Goal: Information Seeking & Learning: Learn about a topic

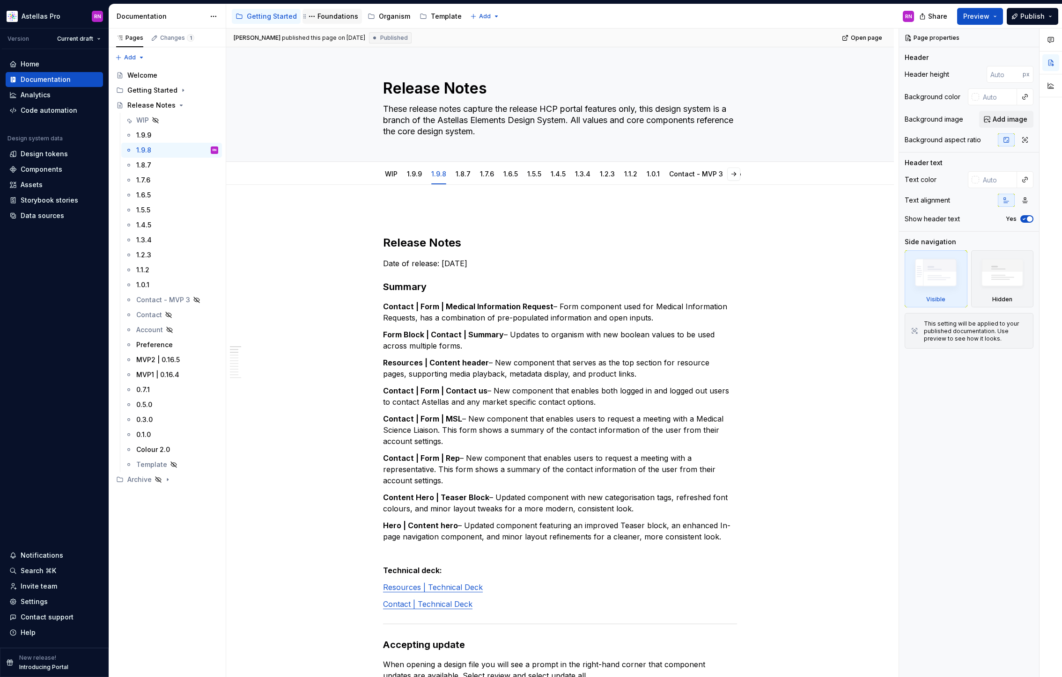
click at [327, 17] on div "Foundations" at bounding box center [337, 16] width 41 height 9
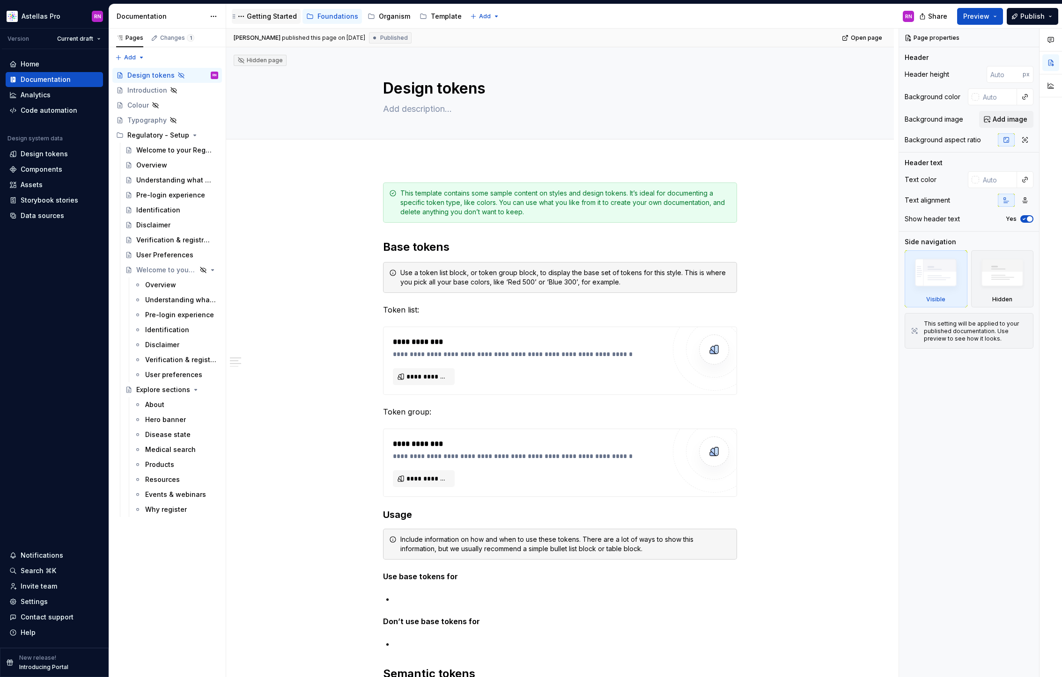
click at [261, 15] on div "Getting Started" at bounding box center [272, 16] width 50 height 9
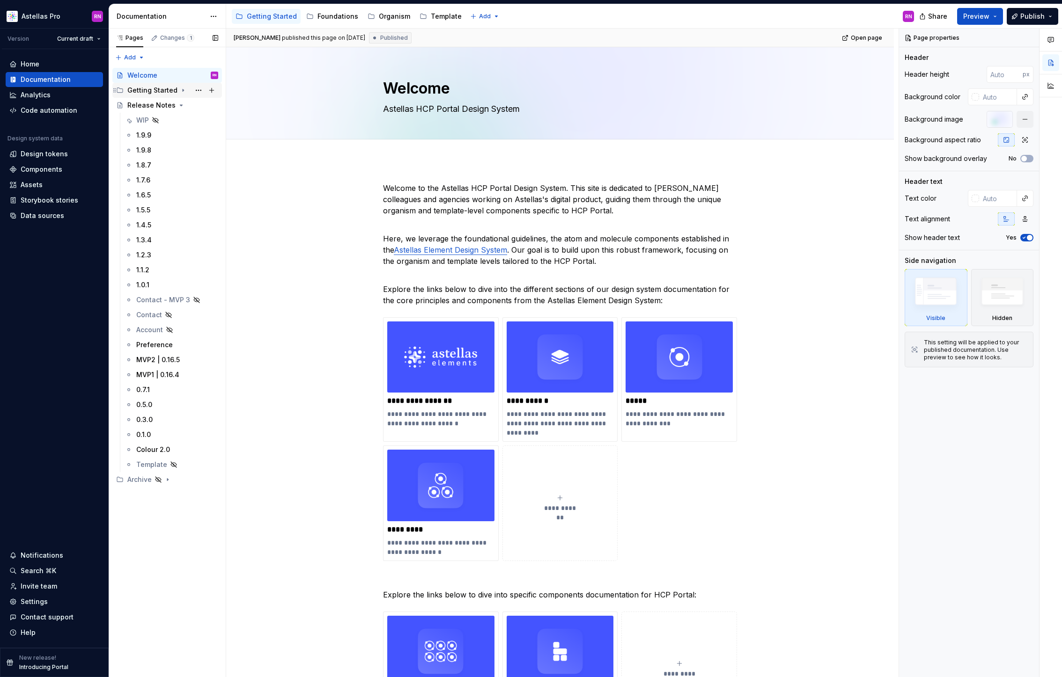
click at [173, 88] on div "Getting Started" at bounding box center [152, 90] width 50 height 9
click at [153, 103] on div "Introduction" at bounding box center [156, 105] width 40 height 9
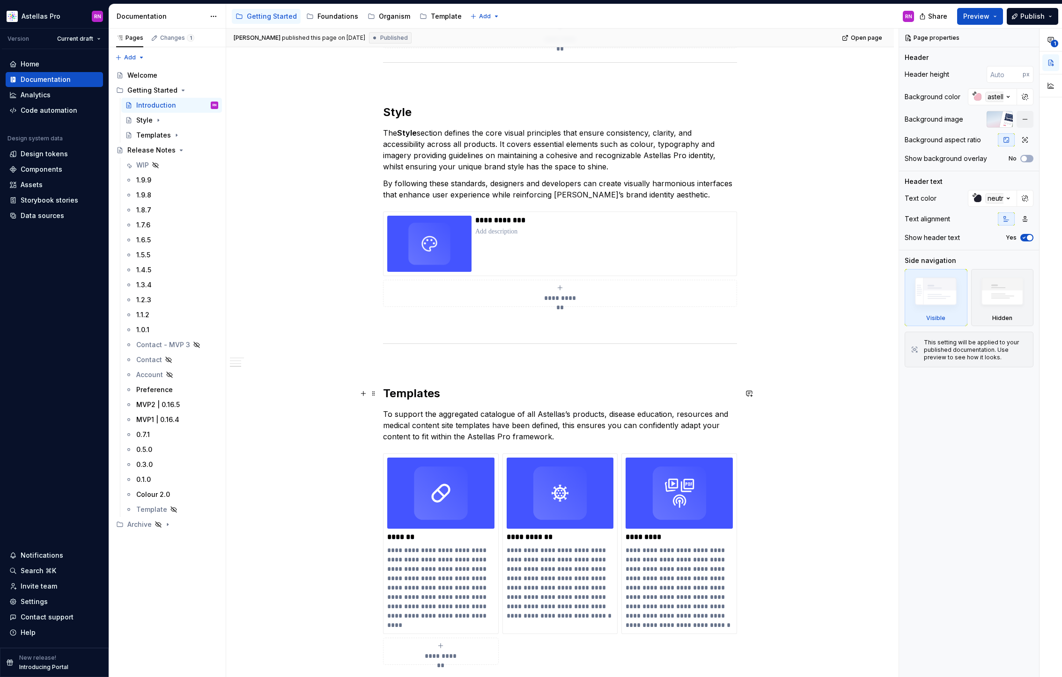
scroll to position [587, 0]
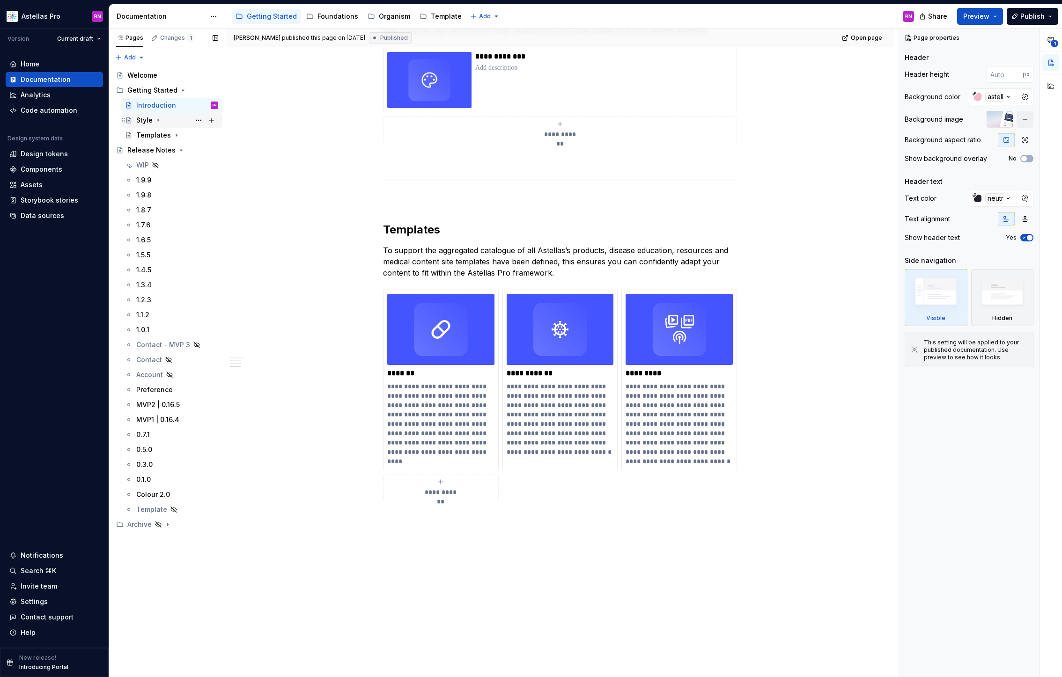
click at [155, 119] on icon "Page tree" at bounding box center [157, 120] width 7 height 7
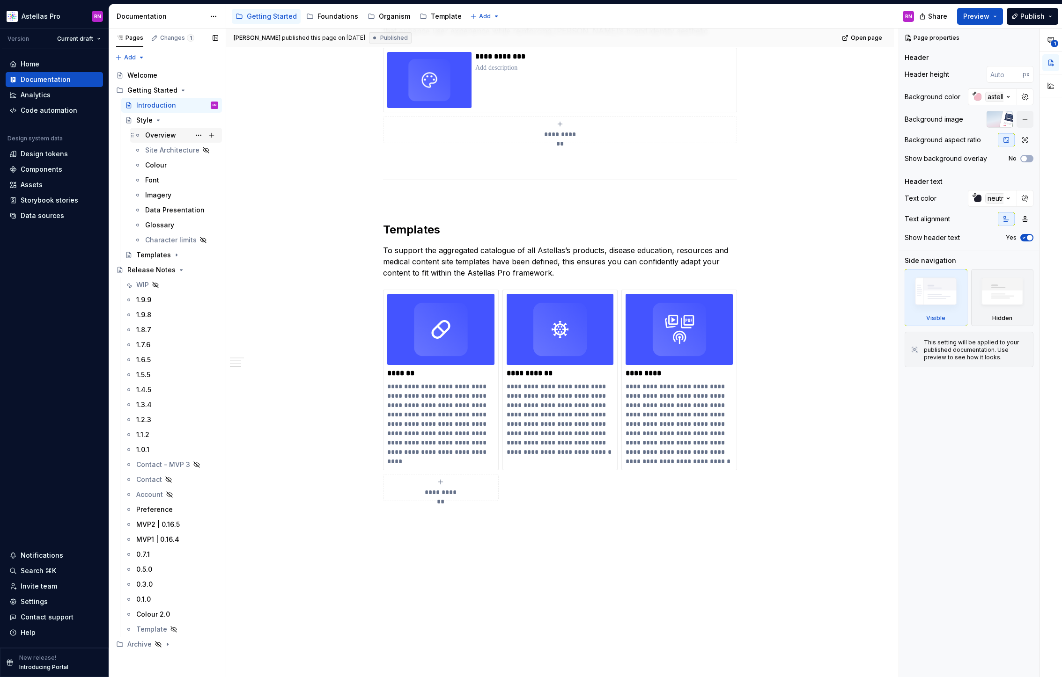
click at [157, 135] on div "Overview" at bounding box center [160, 135] width 31 height 9
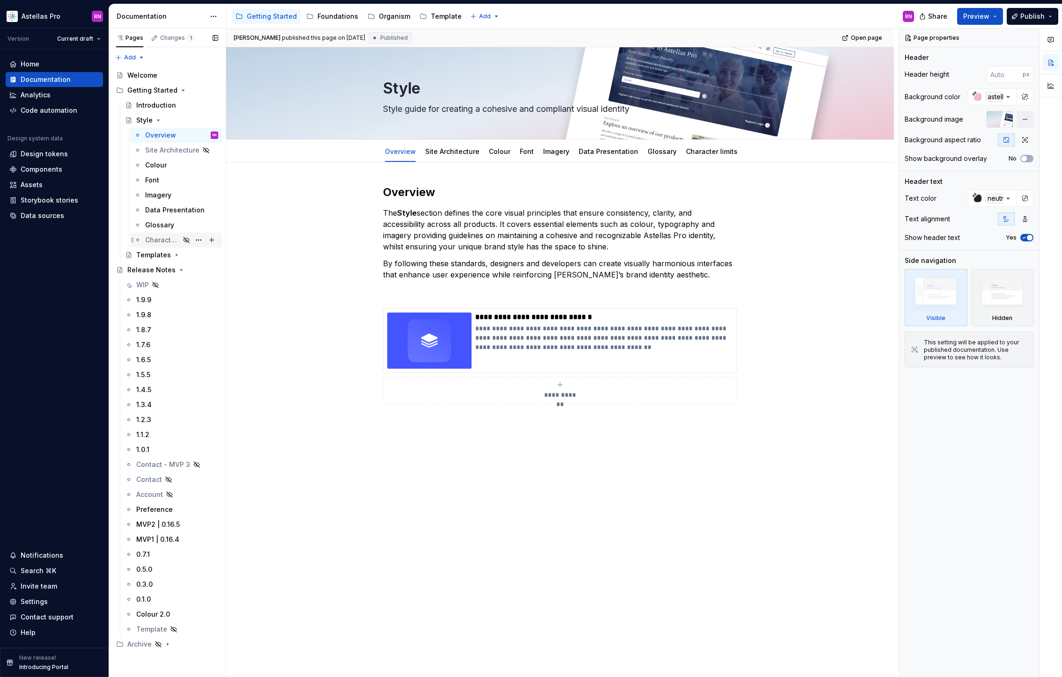
click at [171, 238] on div "Character limits" at bounding box center [162, 239] width 35 height 9
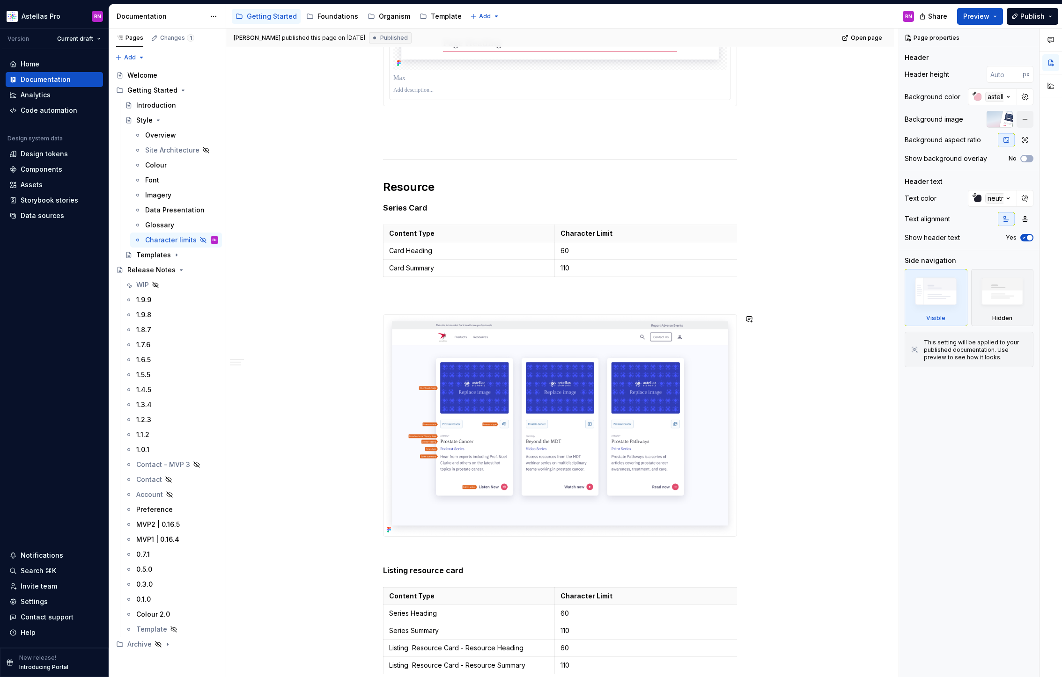
scroll to position [1888, 0]
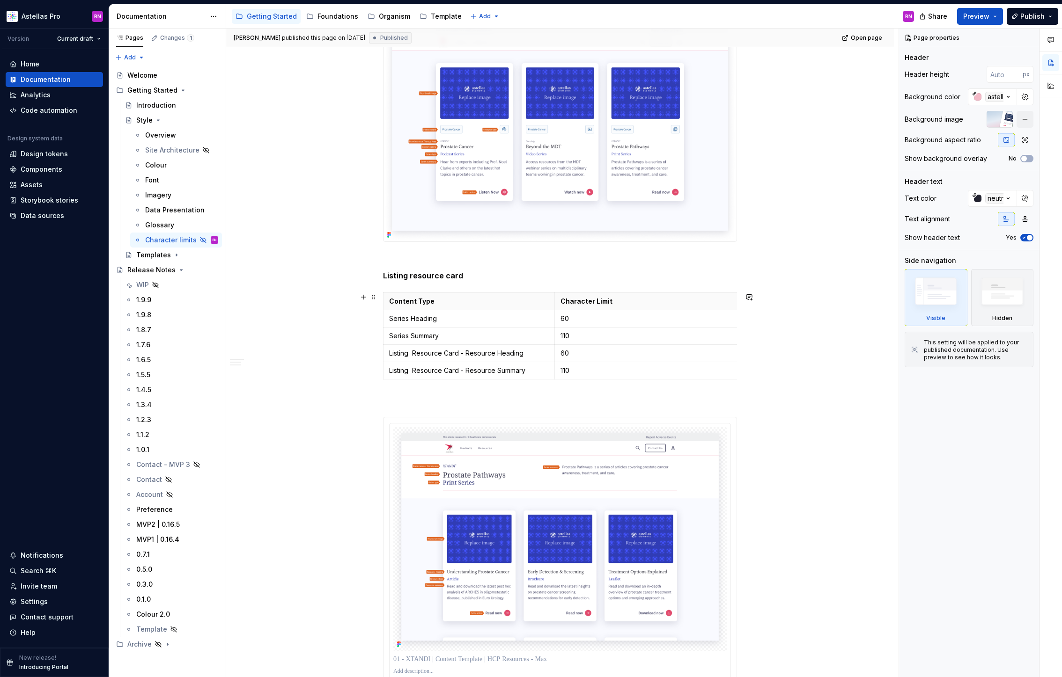
click at [328, 360] on div "A clear and legible font system enhances readability and brand recognition. Ove…" at bounding box center [560, 570] width 668 height 4591
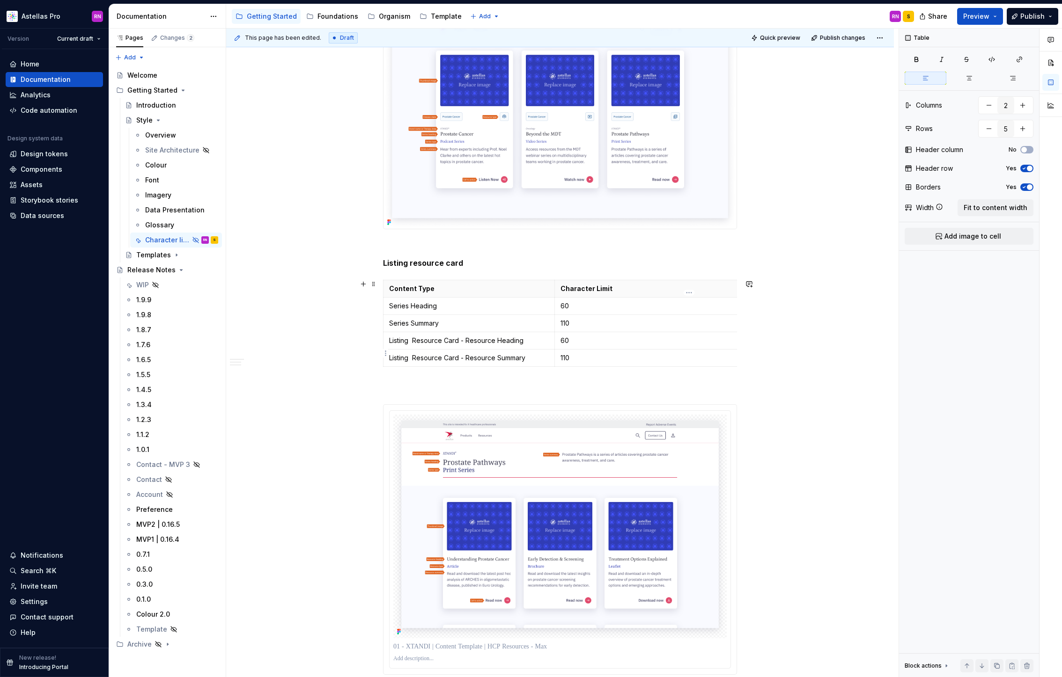
scroll to position [1832, 0]
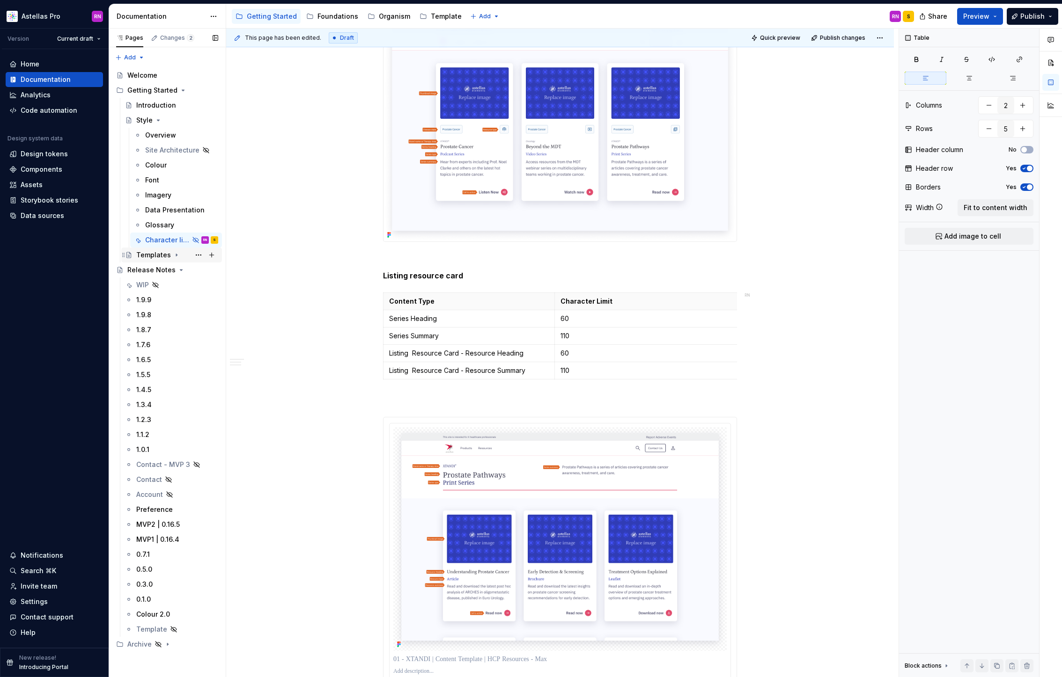
click at [173, 256] on icon "Page tree" at bounding box center [176, 254] width 7 height 7
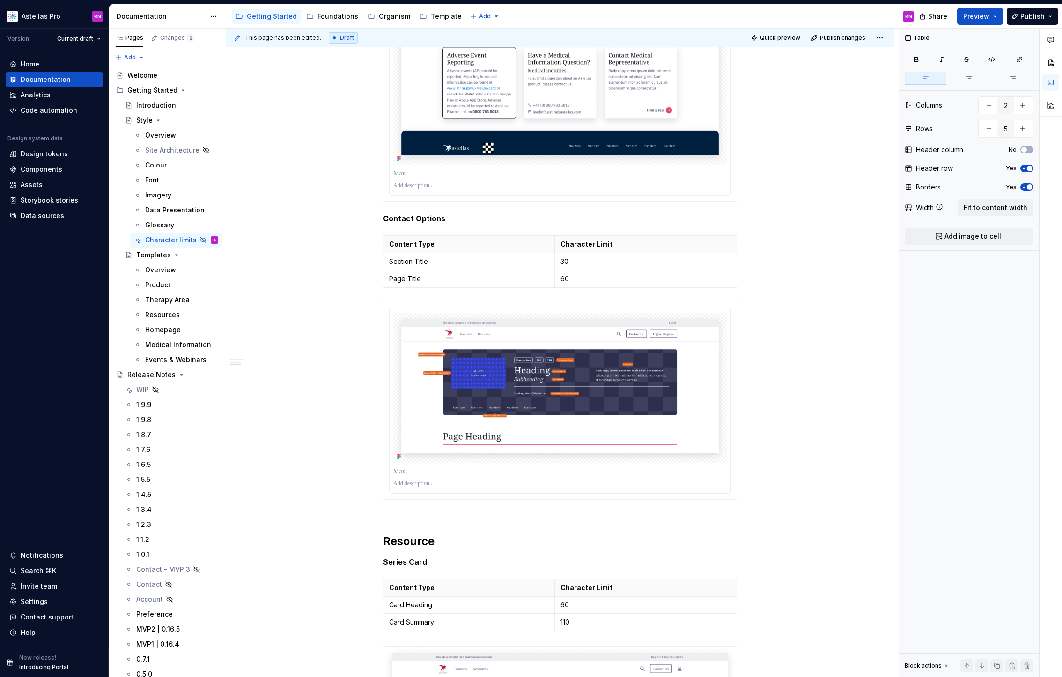
scroll to position [0, 0]
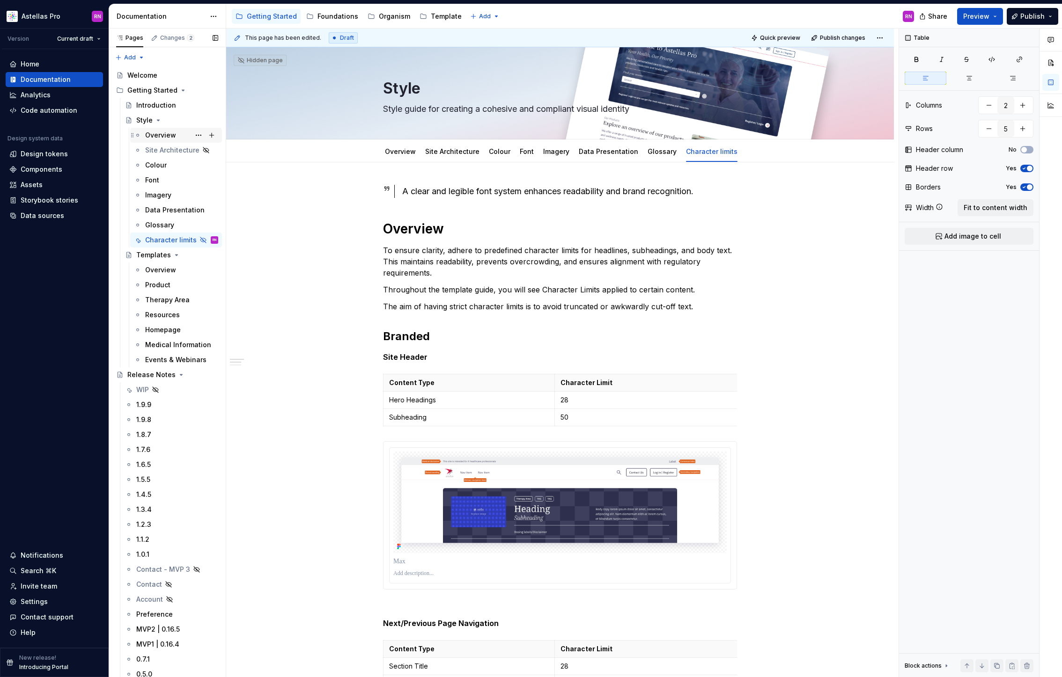
click at [155, 140] on div "Overview" at bounding box center [160, 135] width 31 height 9
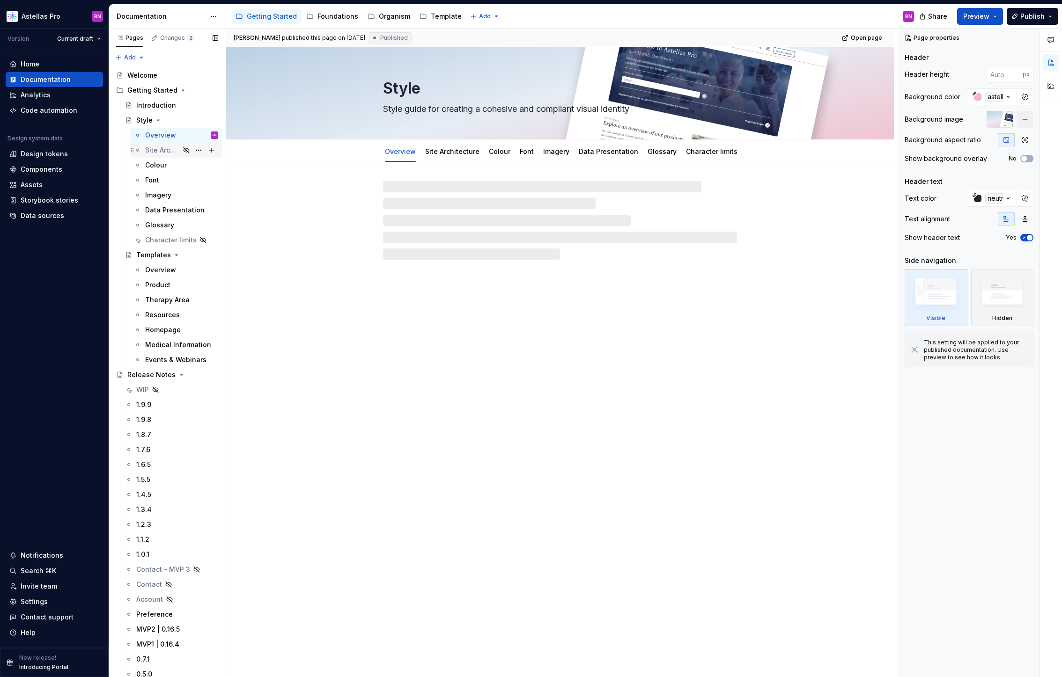
click at [165, 153] on div "Site Architecture" at bounding box center [162, 150] width 35 height 9
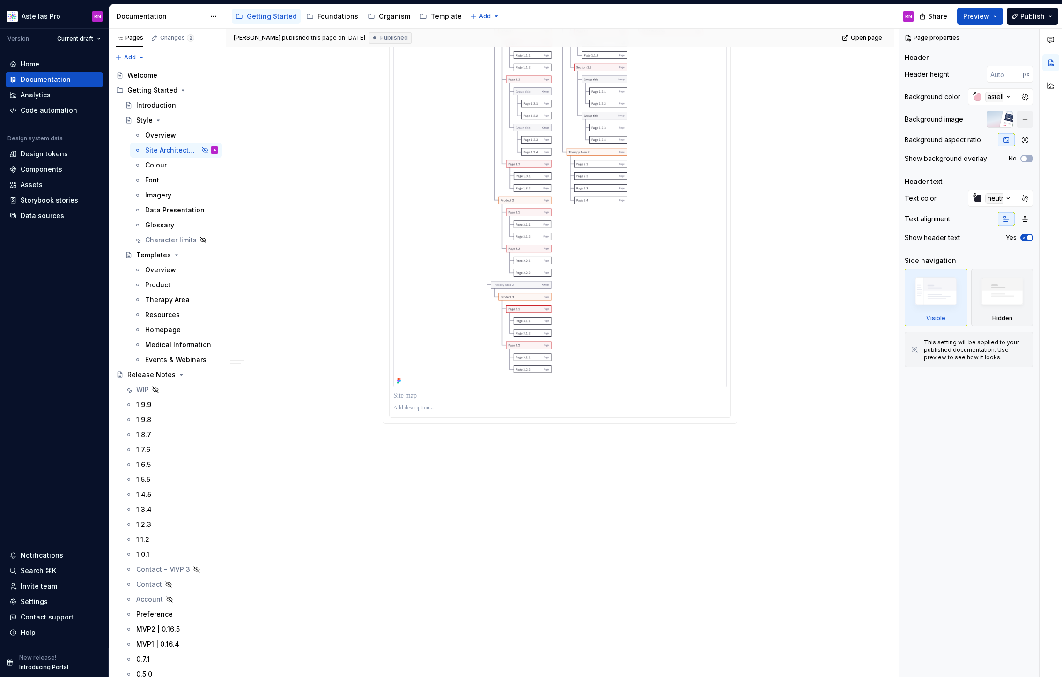
scroll to position [115, 0]
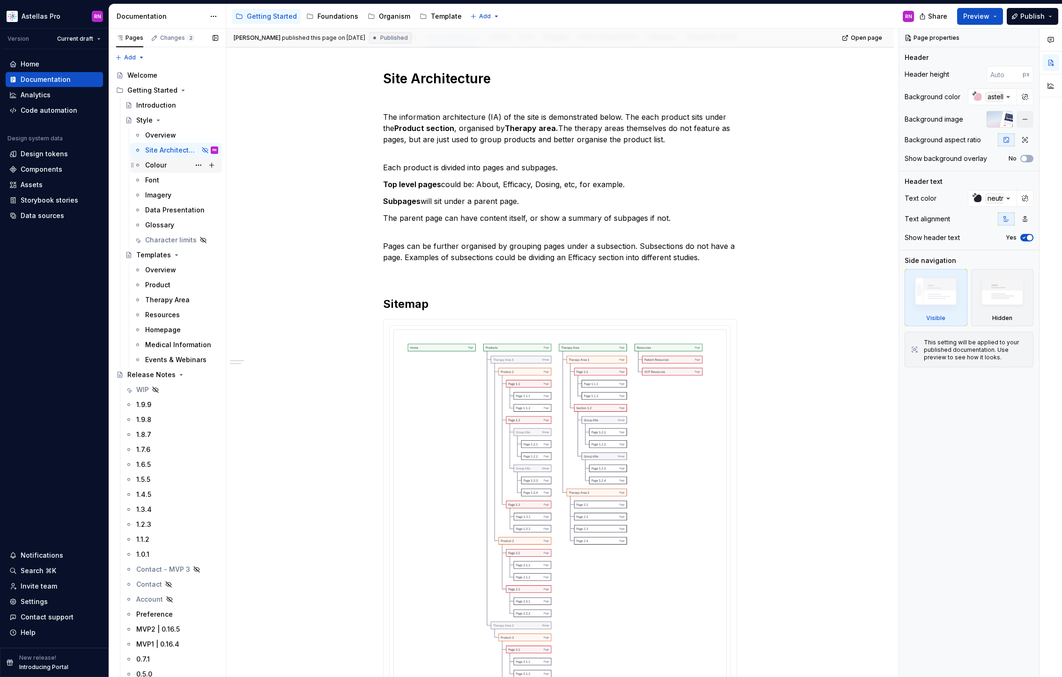
click at [171, 163] on div "Colour" at bounding box center [181, 165] width 73 height 13
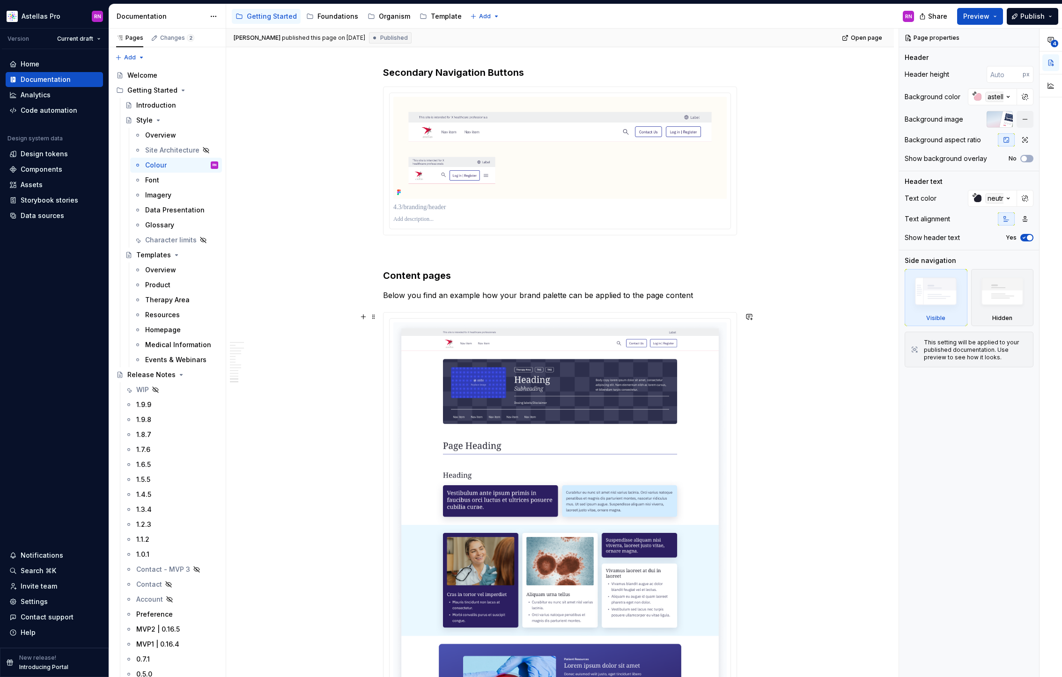
scroll to position [4248, 0]
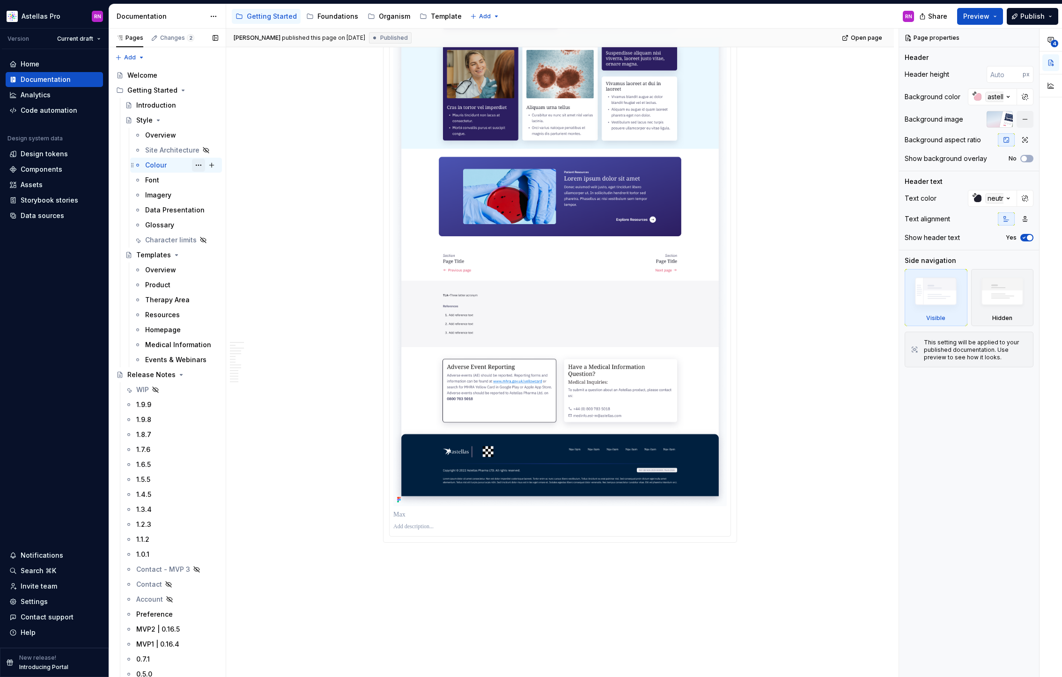
click at [195, 165] on button "Page tree" at bounding box center [198, 165] width 13 height 13
click at [294, 362] on html "Astellas Pro RN Version Current draft Home Documentation Analytics Code automat…" at bounding box center [531, 338] width 1062 height 677
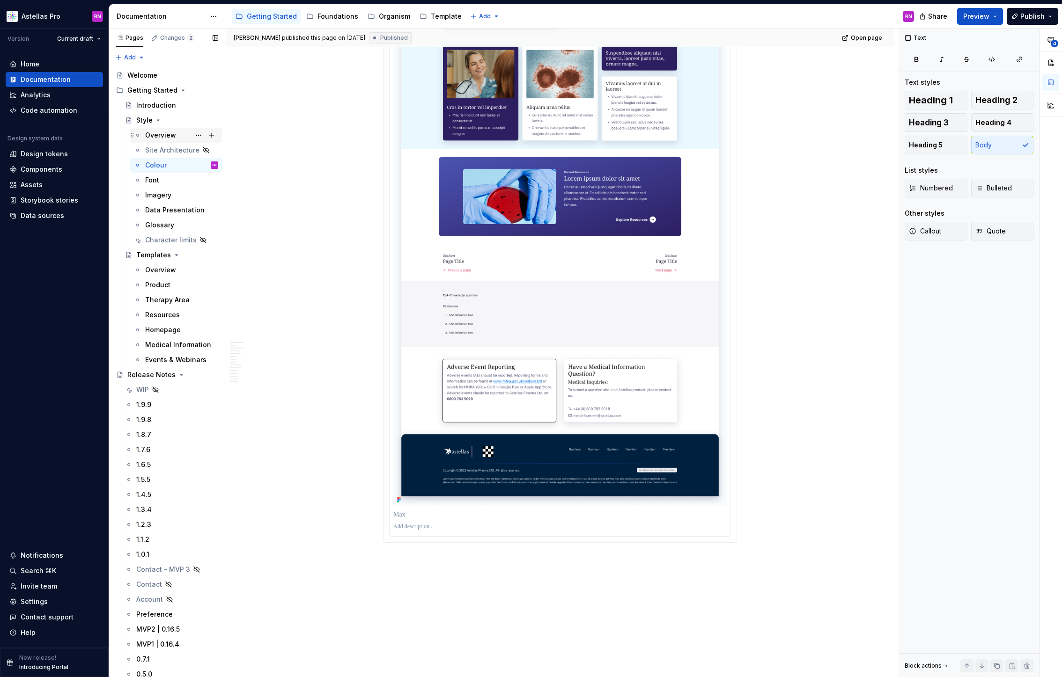
click at [164, 134] on div "Overview" at bounding box center [160, 135] width 31 height 9
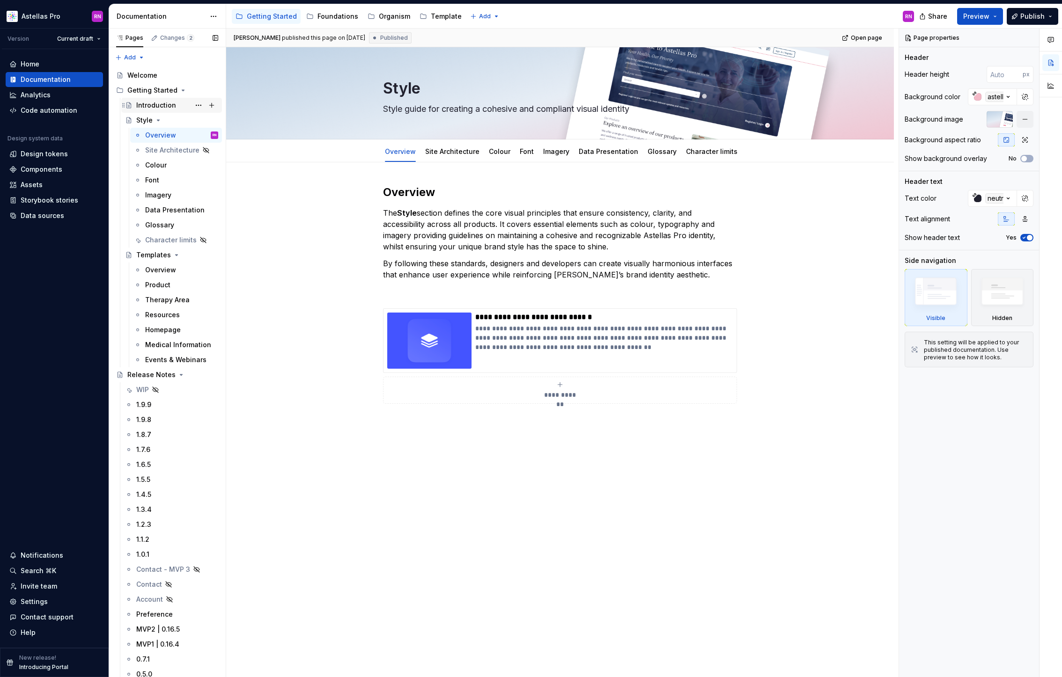
click at [163, 106] on div "Introduction" at bounding box center [156, 105] width 40 height 9
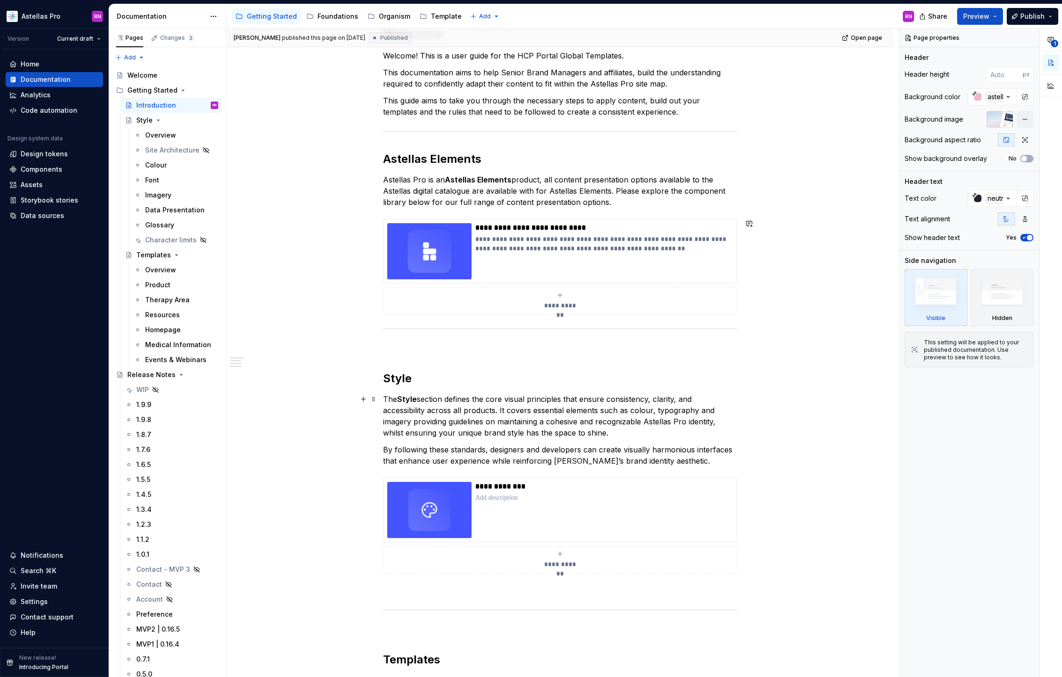
scroll to position [307, 0]
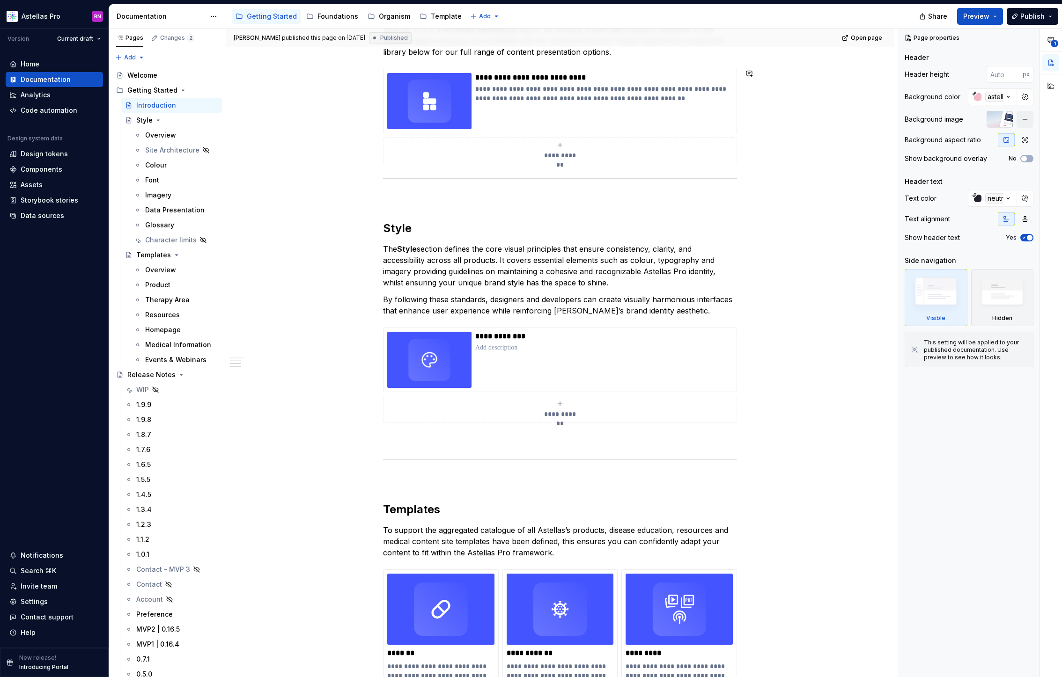
type textarea "*"
